Goal: Check status: Check status

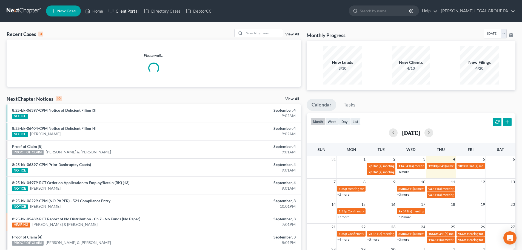
click at [133, 15] on link "Client Portal" at bounding box center [124, 11] width 36 height 10
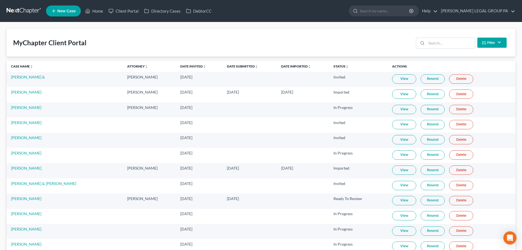
click at [111, 17] on ul "New Case Home Client Portal Directory Cases DebtorCC - No Result - See all resu…" at bounding box center [281, 11] width 470 height 14
click at [112, 12] on icon at bounding box center [111, 11] width 5 height 7
click at [103, 12] on link "Home" at bounding box center [94, 11] width 23 height 10
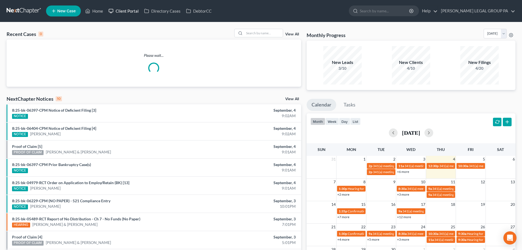
click at [140, 13] on link "Client Portal" at bounding box center [124, 11] width 36 height 10
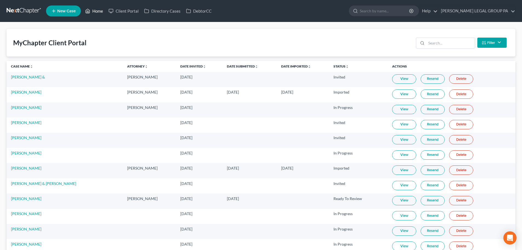
click at [99, 14] on link "Home" at bounding box center [94, 11] width 23 height 10
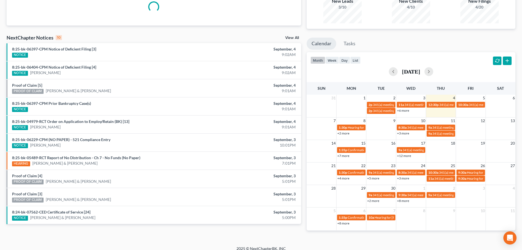
scroll to position [67, 0]
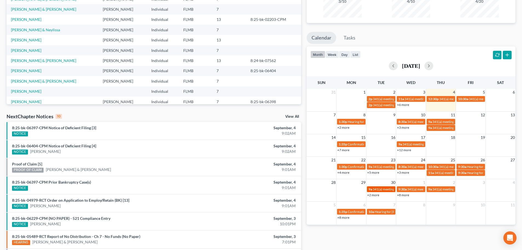
click at [374, 192] on link "9a 341(a) meeting for [PERSON_NAME]" at bounding box center [381, 189] width 29 height 6
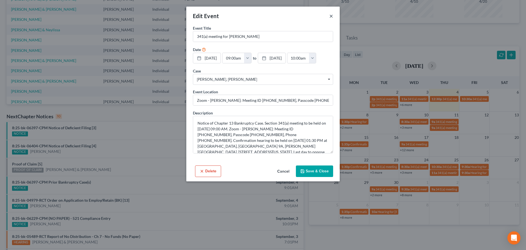
click at [331, 16] on button "×" at bounding box center [331, 16] width 4 height 7
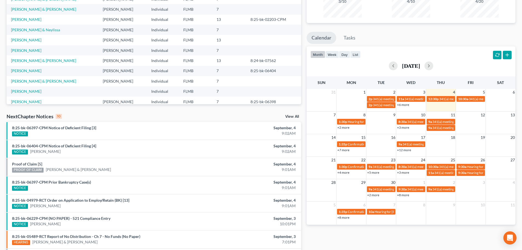
click at [376, 195] on link "+2 more" at bounding box center [373, 195] width 12 height 4
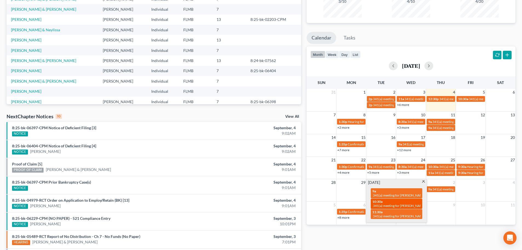
click at [377, 204] on span "341(a) meeting for [PERSON_NAME] & [PERSON_NAME]" at bounding box center [414, 205] width 82 height 4
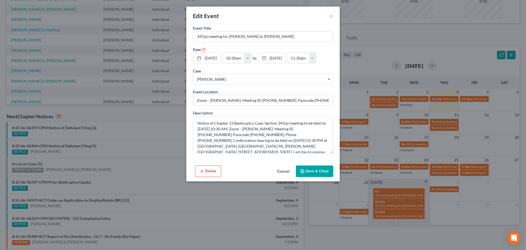
click at [69, 114] on div "Edit Event × Event Title * 341(a) meeting for [PERSON_NAME] & [PERSON_NAME] Dat…" at bounding box center [263, 125] width 526 height 250
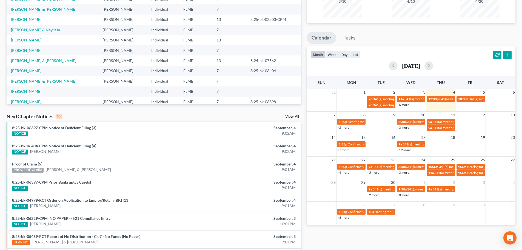
click at [332, 68] on div "[DATE]" at bounding box center [411, 65] width 201 height 9
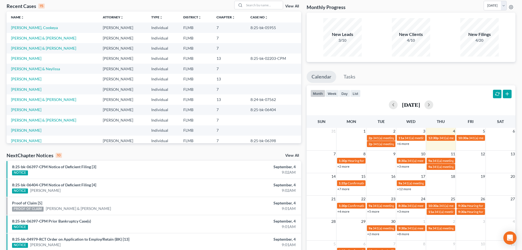
scroll to position [0, 0]
